Goal: Navigation & Orientation: Go to known website

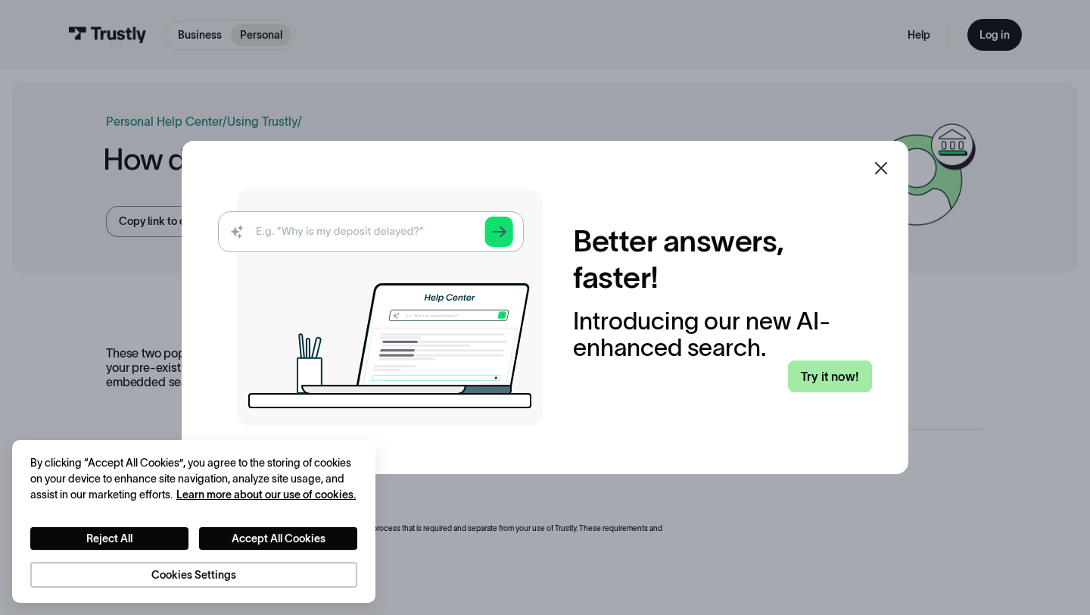
click at [839, 371] on link "Try it now!" at bounding box center [830, 376] width 84 height 32
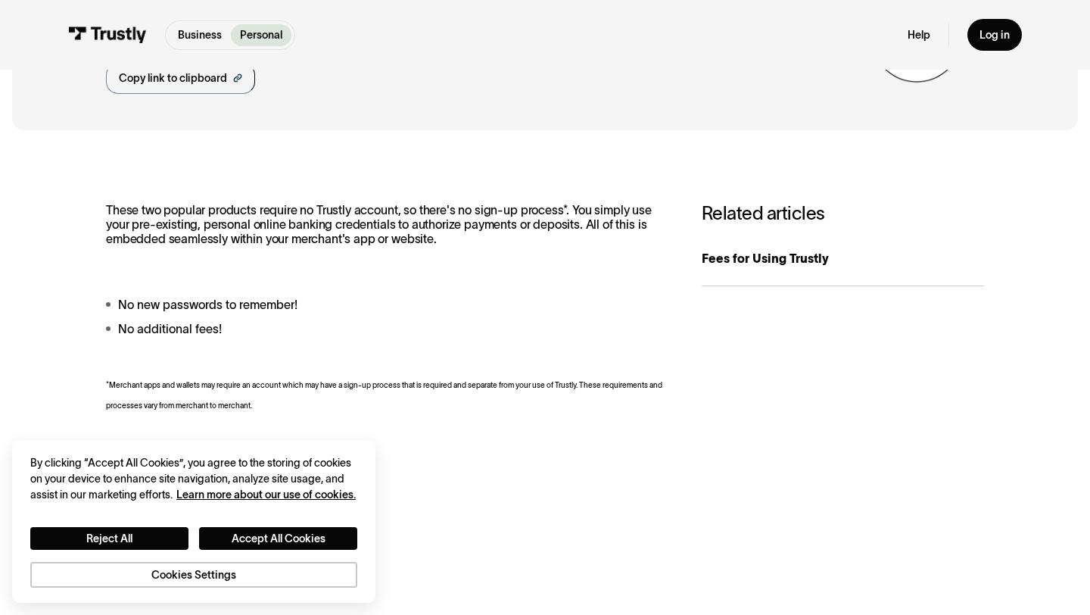
scroll to position [142, 0]
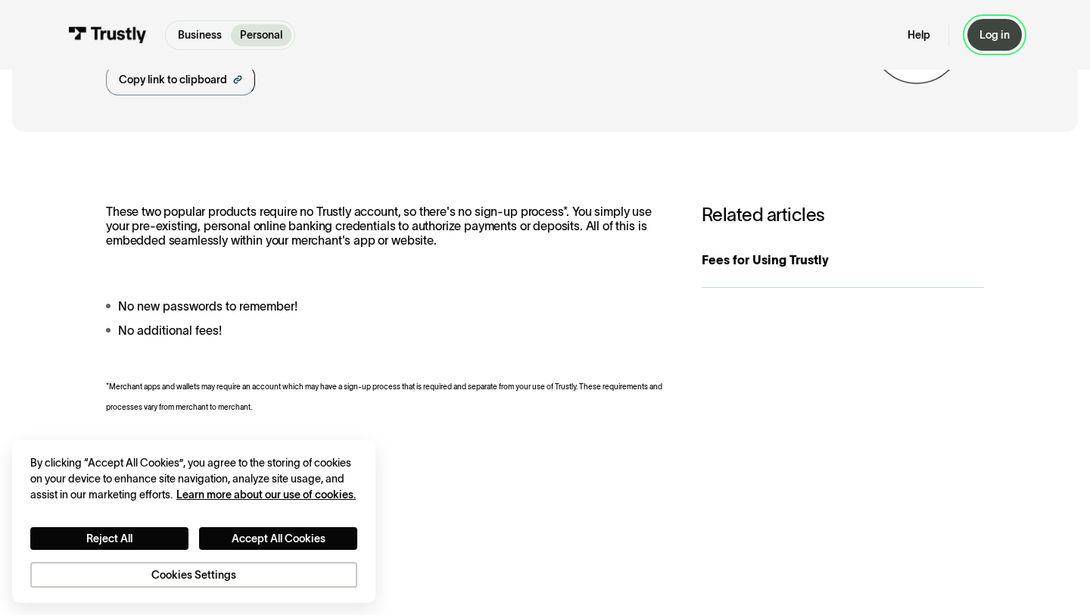
click at [991, 42] on link "Log in" at bounding box center [994, 35] width 55 height 32
